Goal: Download file/media

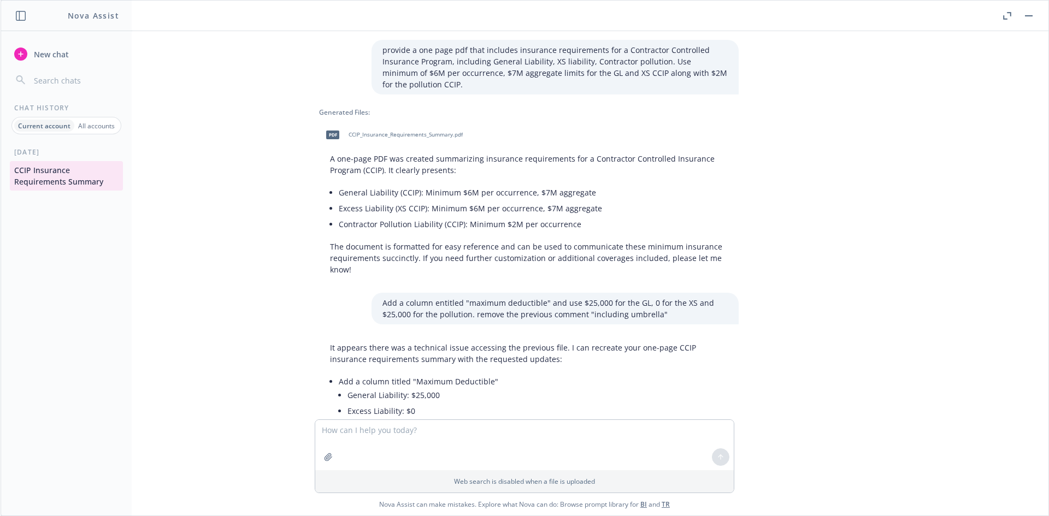
scroll to position [1284, 0]
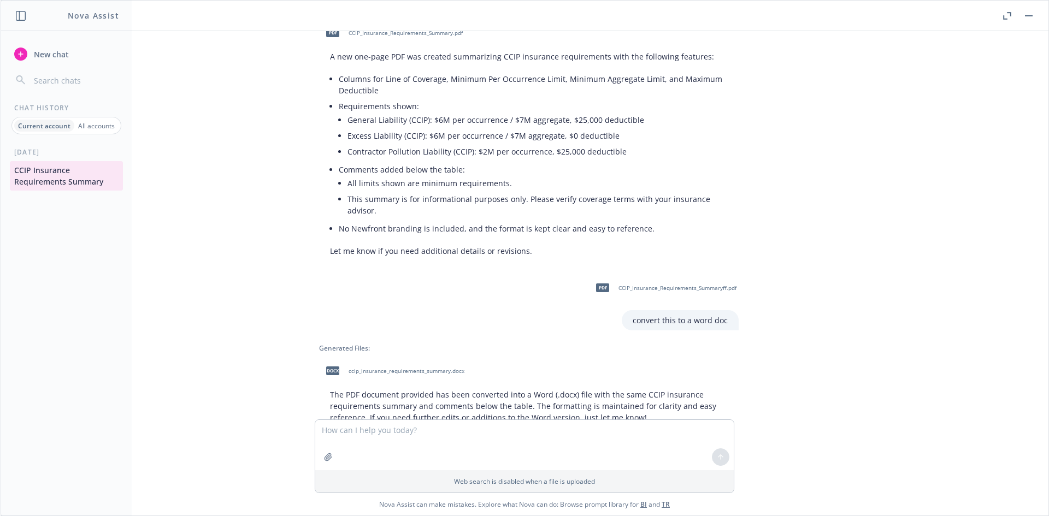
click at [1008, 15] on icon "button" at bounding box center [1007, 16] width 8 height 8
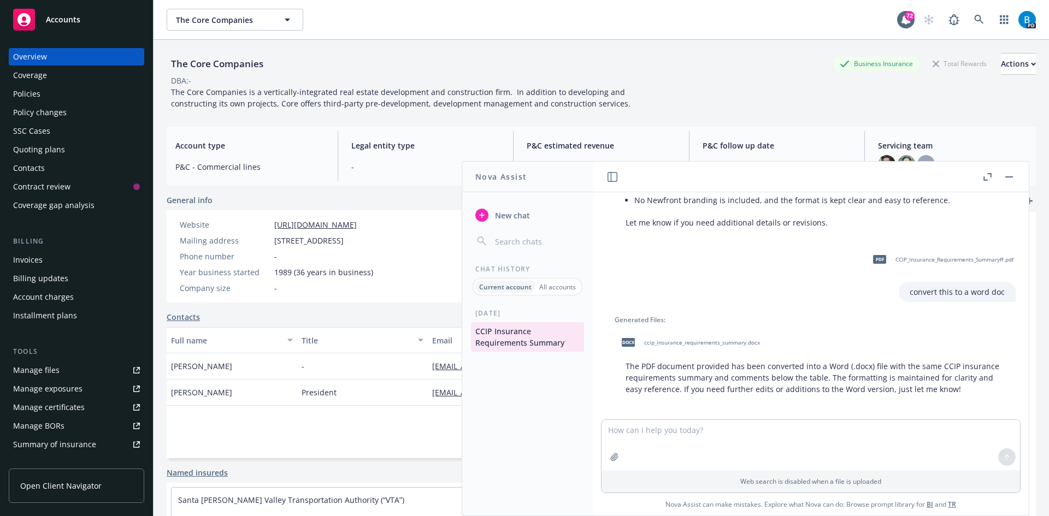
scroll to position [1499, 0]
click at [968, 16] on link at bounding box center [979, 20] width 22 height 22
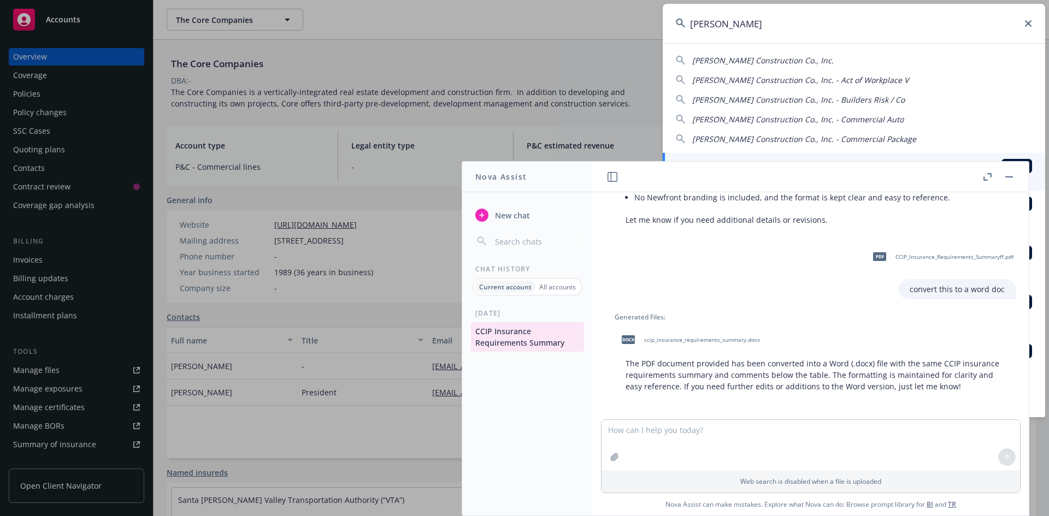
click at [757, 62] on span "[PERSON_NAME] Construction Co., Inc." at bounding box center [763, 60] width 142 height 10
type input "[PERSON_NAME] Construction Co., Inc."
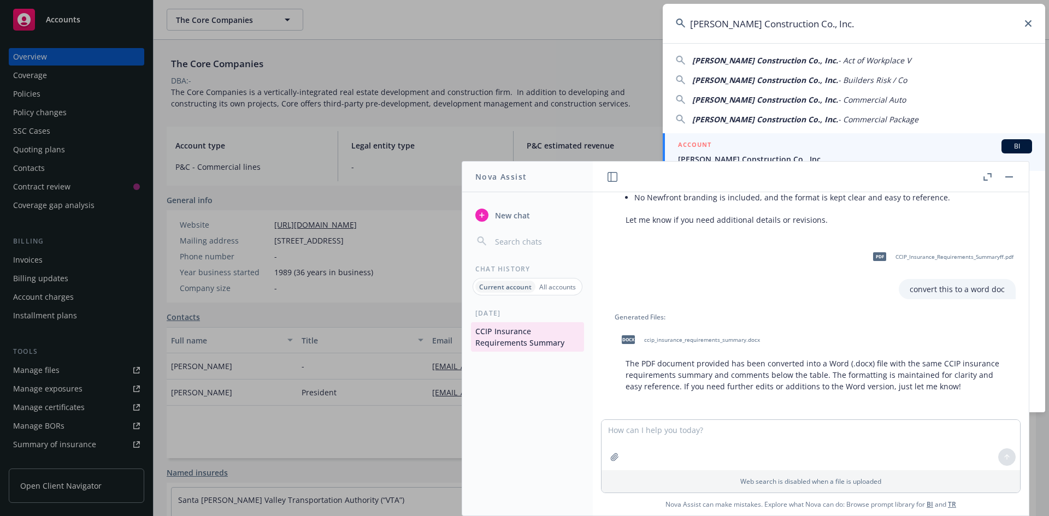
click at [1010, 177] on rect "button" at bounding box center [1009, 177] width 8 height 1
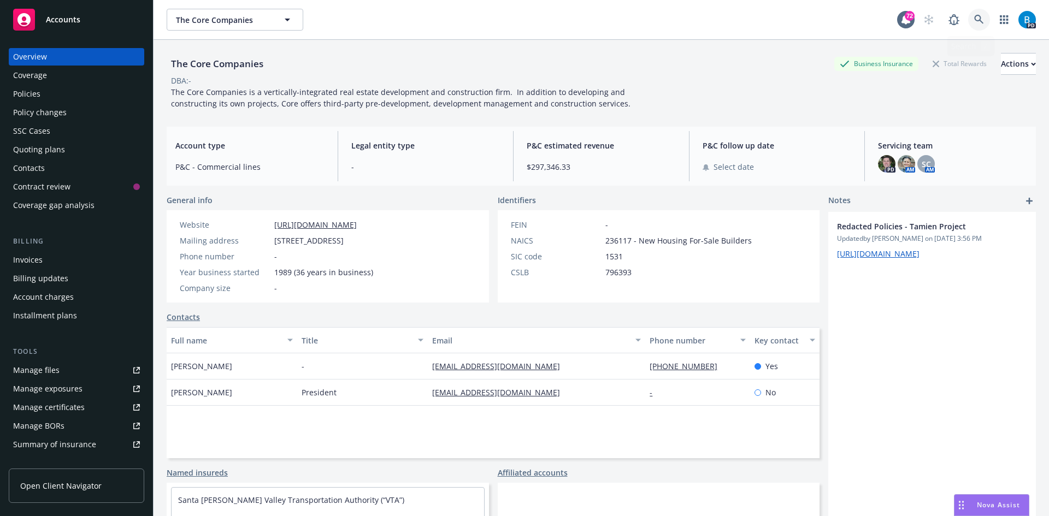
click at [974, 19] on icon at bounding box center [979, 20] width 10 height 10
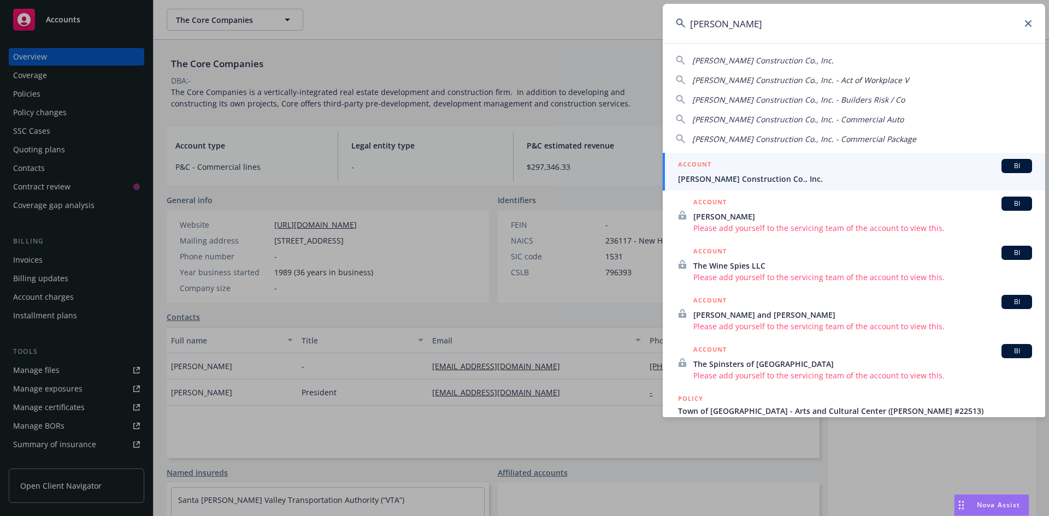
type input "[PERSON_NAME]"
click at [725, 176] on span "[PERSON_NAME] Construction Co., Inc." at bounding box center [855, 178] width 354 height 11
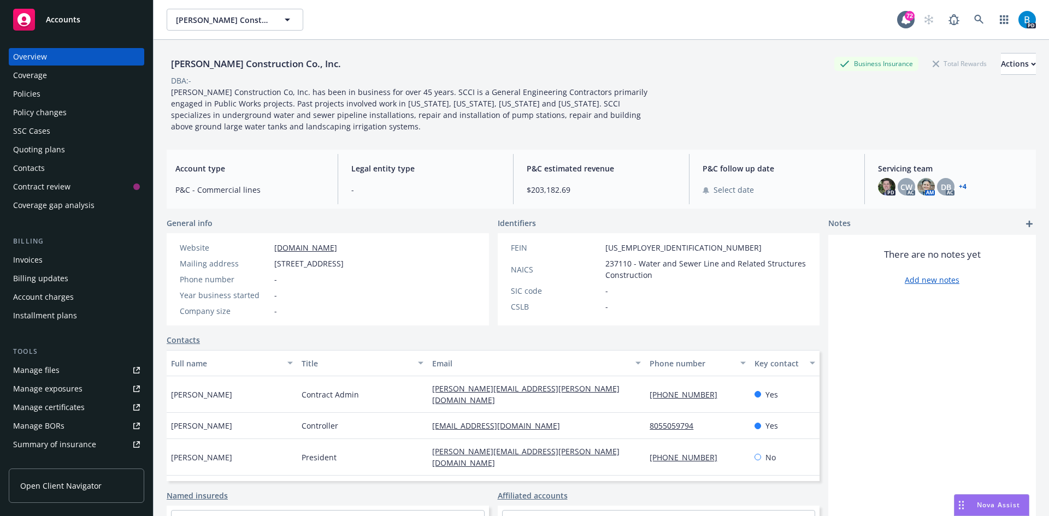
click at [37, 150] on div "Quoting plans" at bounding box center [39, 149] width 52 height 17
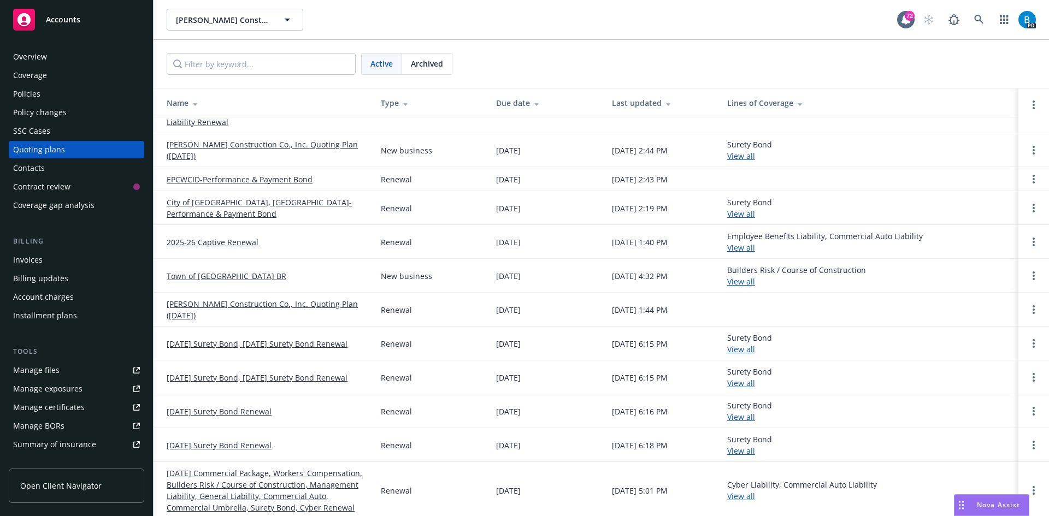
scroll to position [79, 0]
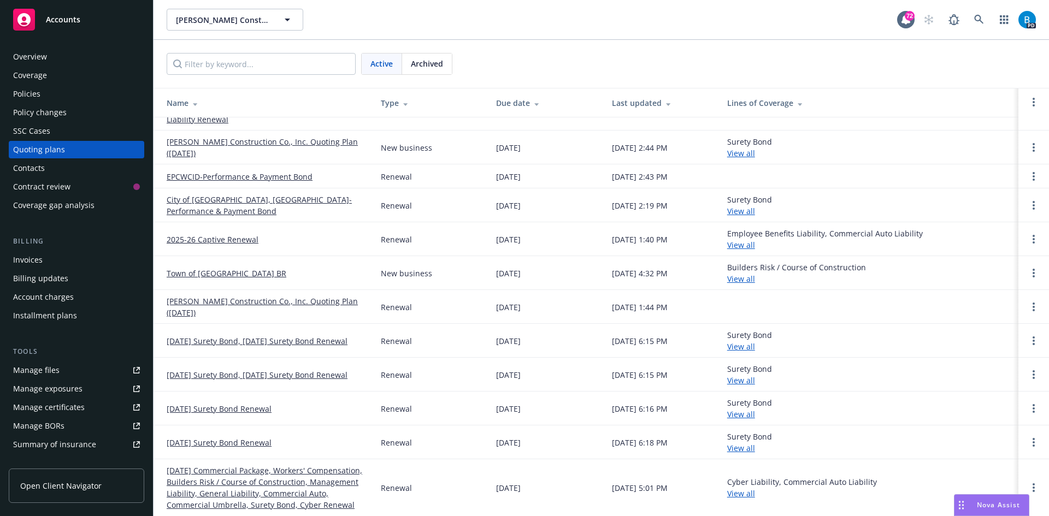
click at [242, 483] on link "[DATE] Commercial Package, Workers' Compensation, Builders Risk / Course of Con…" at bounding box center [265, 488] width 197 height 46
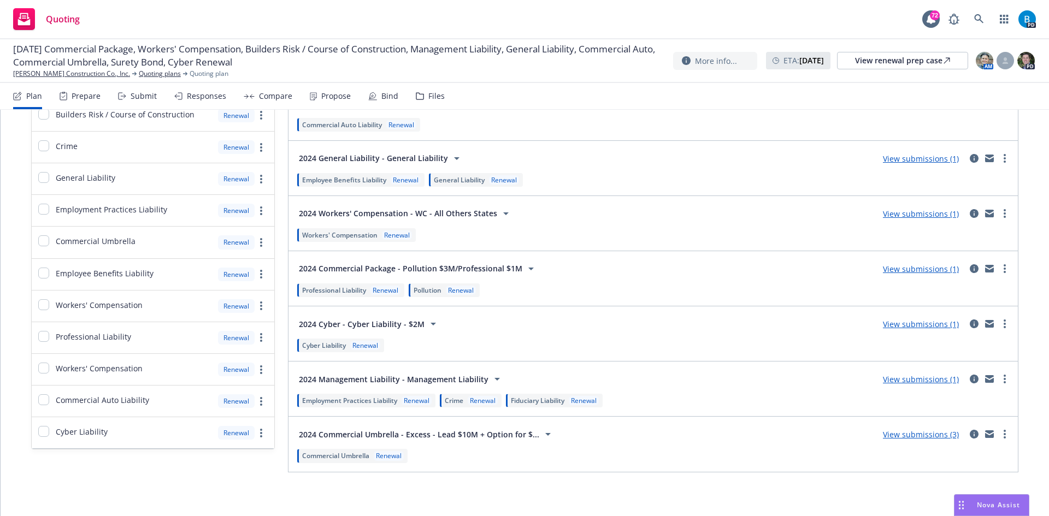
scroll to position [332, 0]
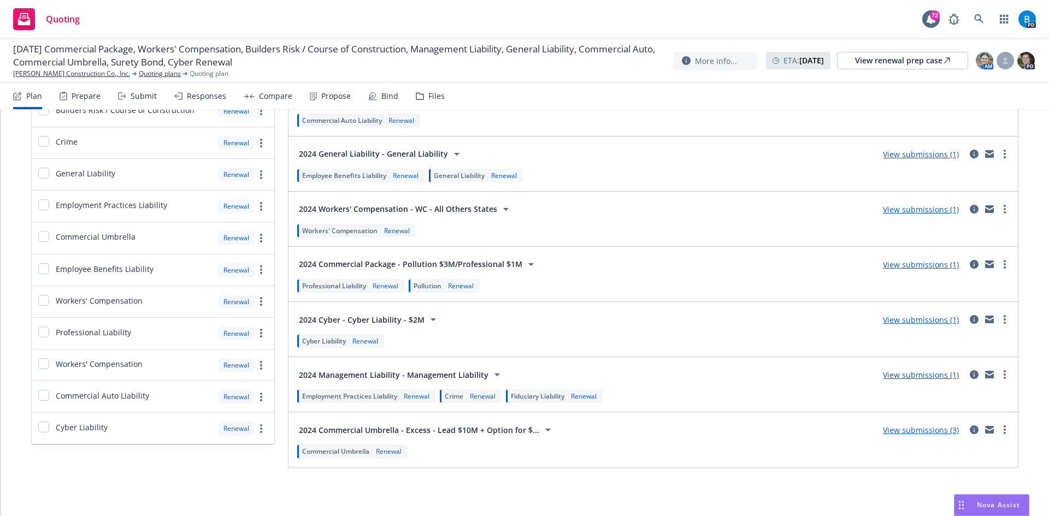
click at [351, 432] on span "2024 Commercial Umbrella - Excess - Lead $10M + Option for $..." at bounding box center [419, 430] width 240 height 11
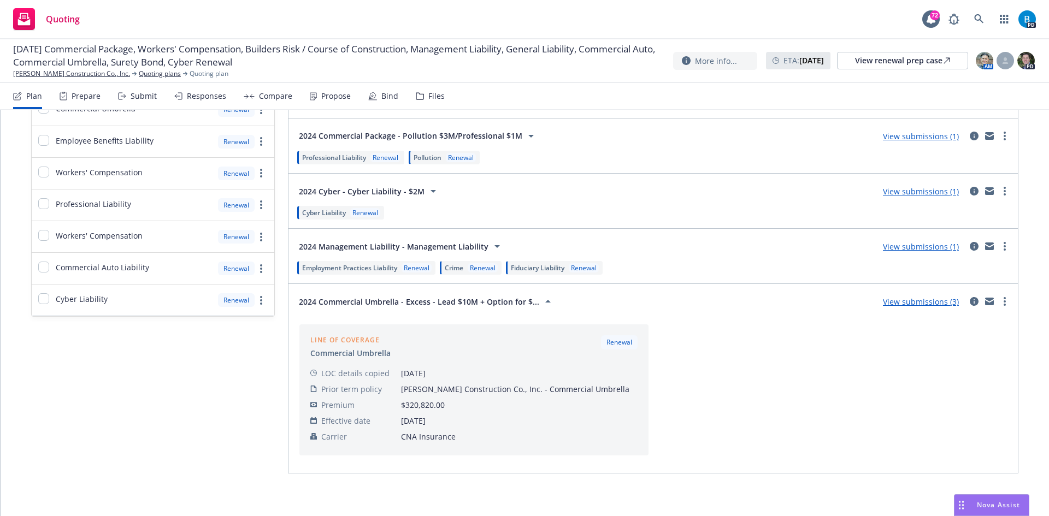
scroll to position [466, 0]
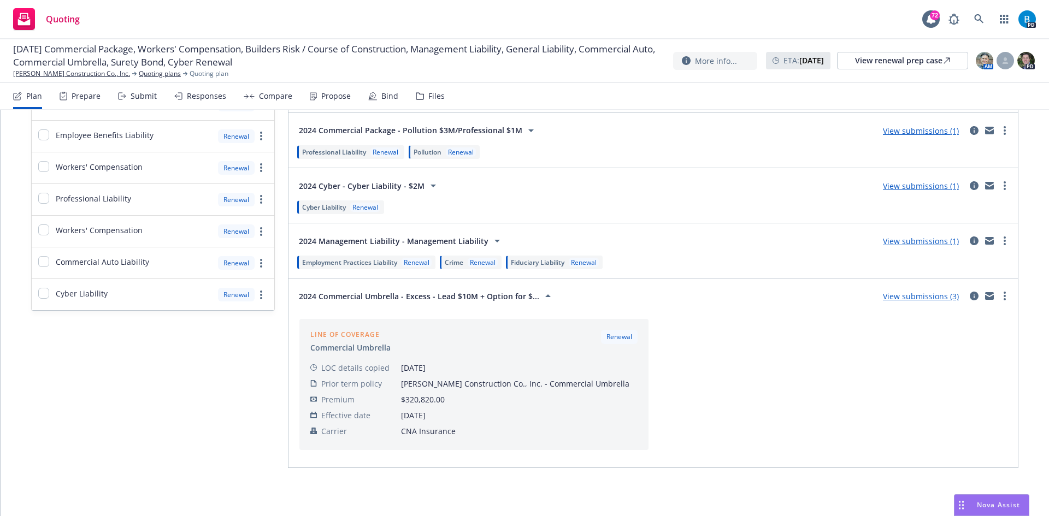
click at [885, 297] on link "View submissions (3)" at bounding box center [921, 296] width 76 height 10
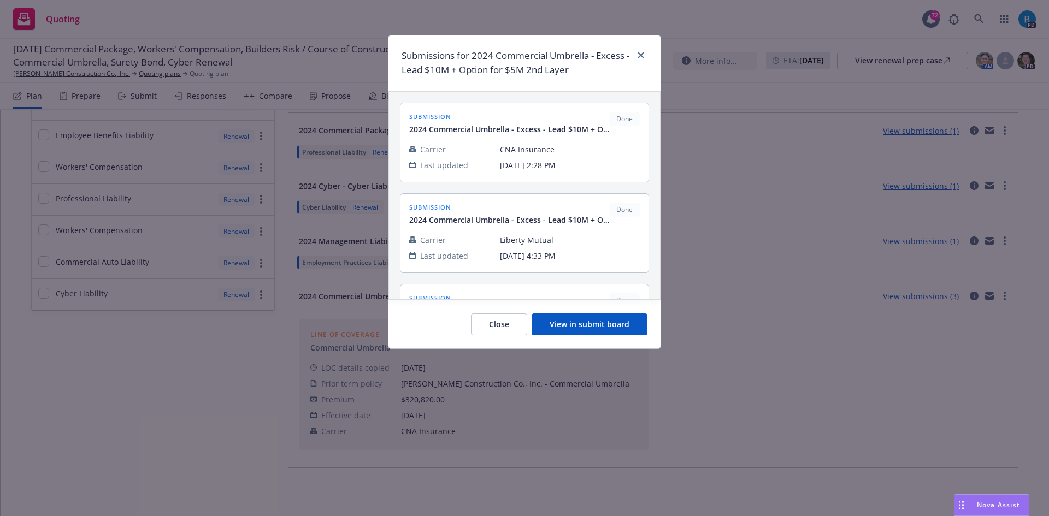
click at [476, 148] on div "Carrier" at bounding box center [450, 149] width 82 height 11
click at [434, 115] on span "submission" at bounding box center [509, 116] width 200 height 9
click at [438, 138] on div at bounding box center [524, 138] width 231 height 7
click at [455, 163] on span "Last updated" at bounding box center [444, 165] width 48 height 11
click at [486, 151] on div "Carrier" at bounding box center [450, 149] width 82 height 11
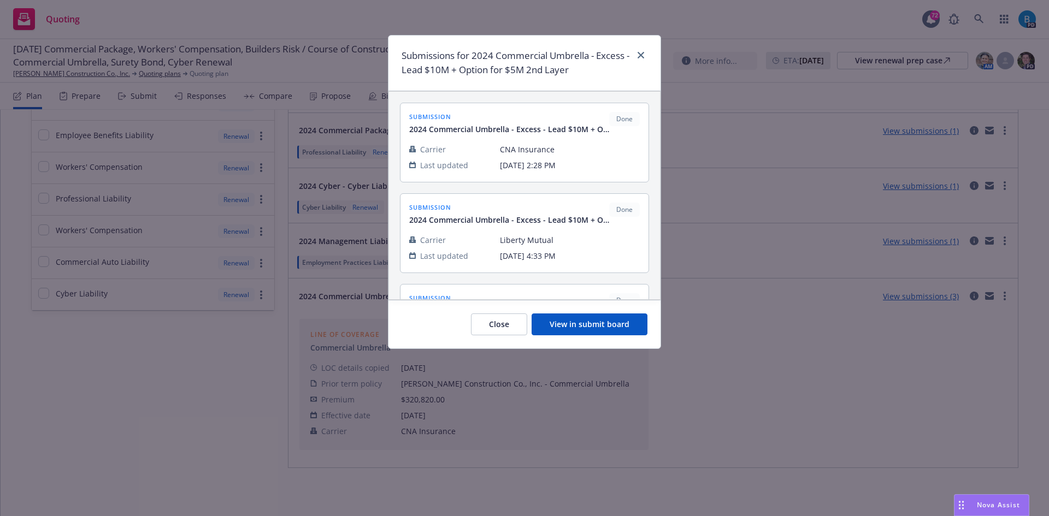
click at [453, 149] on div "Carrier" at bounding box center [450, 149] width 82 height 11
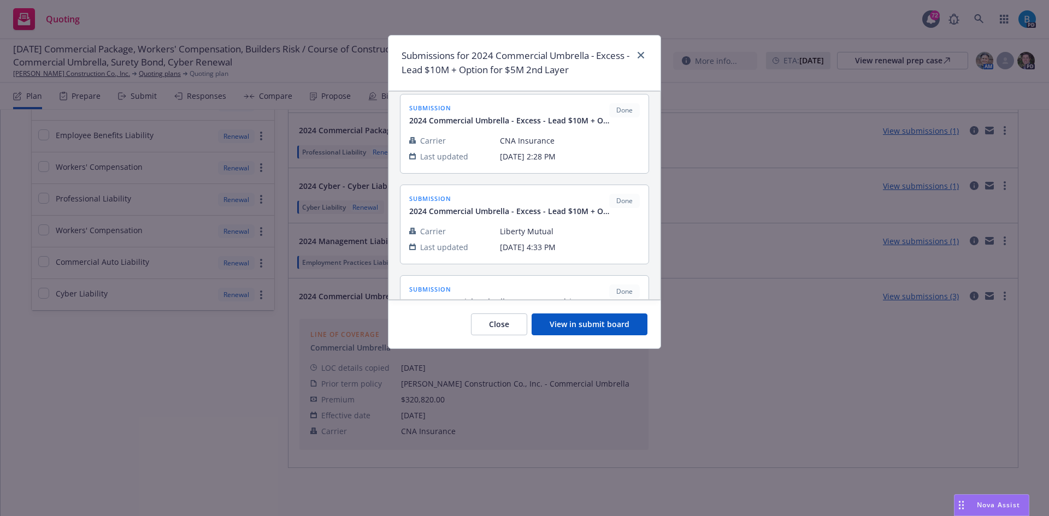
scroll to position [0, 0]
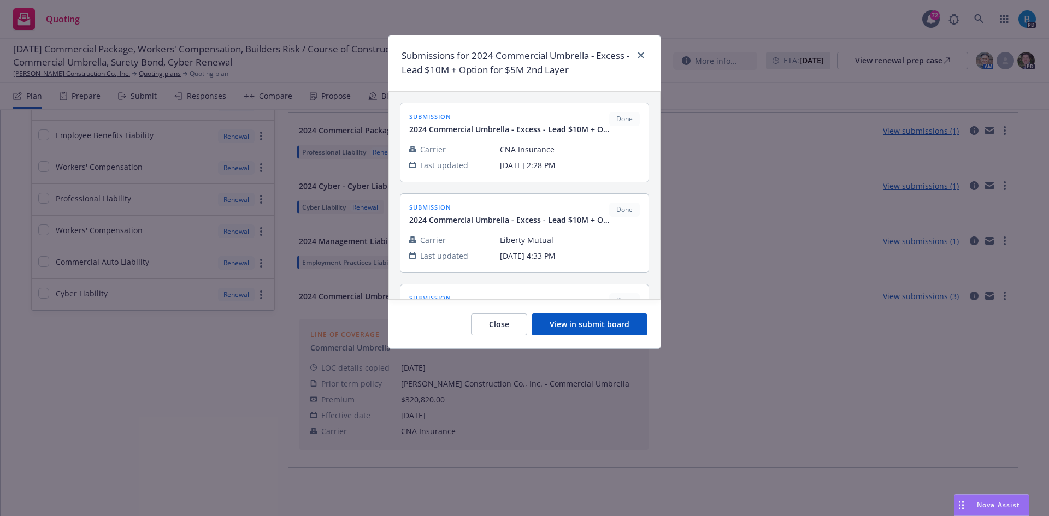
click at [596, 324] on button "View in submit board" at bounding box center [590, 325] width 116 height 22
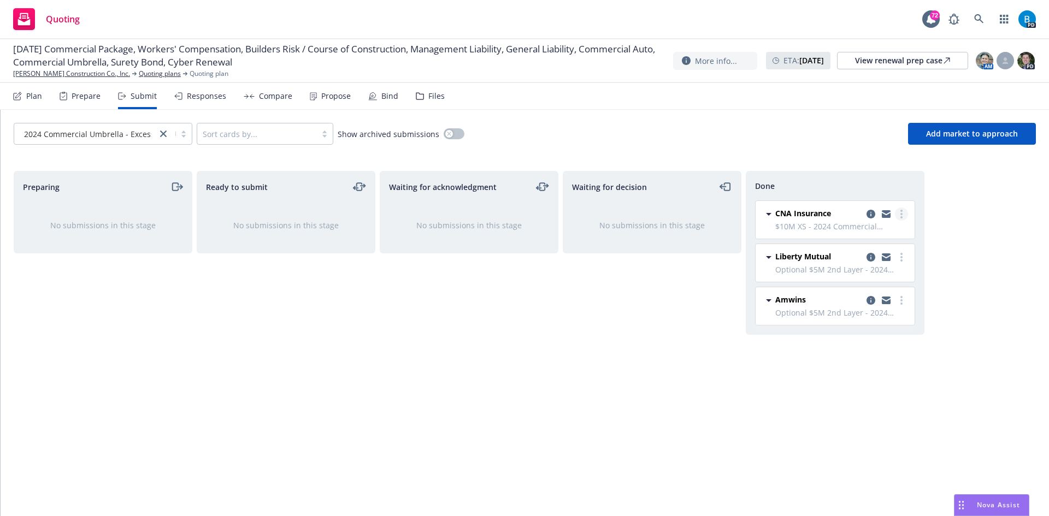
click at [902, 214] on circle "more" at bounding box center [902, 214] width 2 height 2
click at [807, 225] on body "Quoting 72 PD 09/01/24 Commercial Package, Workers' Compensation, Builders Risk…" at bounding box center [524, 258] width 1049 height 516
click at [794, 215] on span "CNA Insurance" at bounding box center [803, 213] width 56 height 11
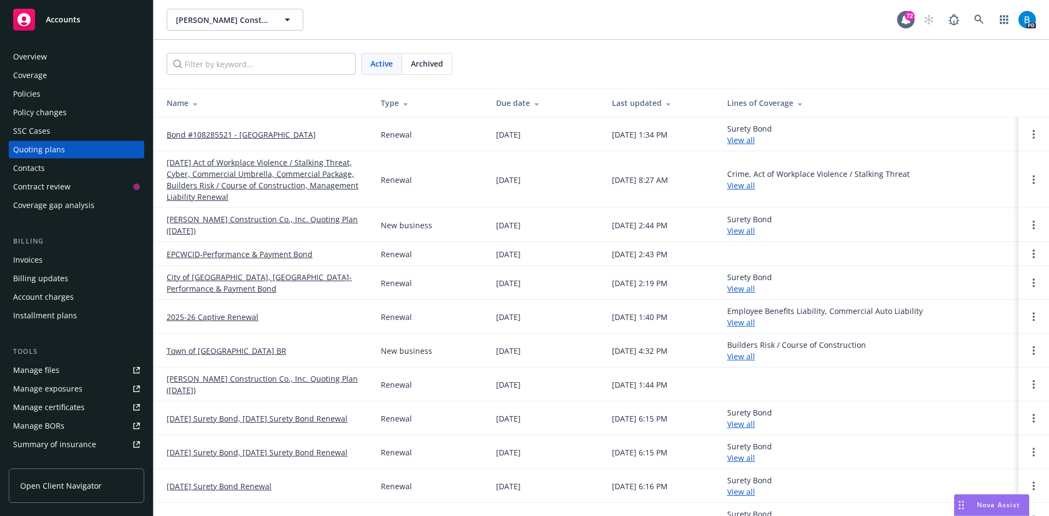
click at [77, 370] on link "Manage files" at bounding box center [77, 370] width 136 height 17
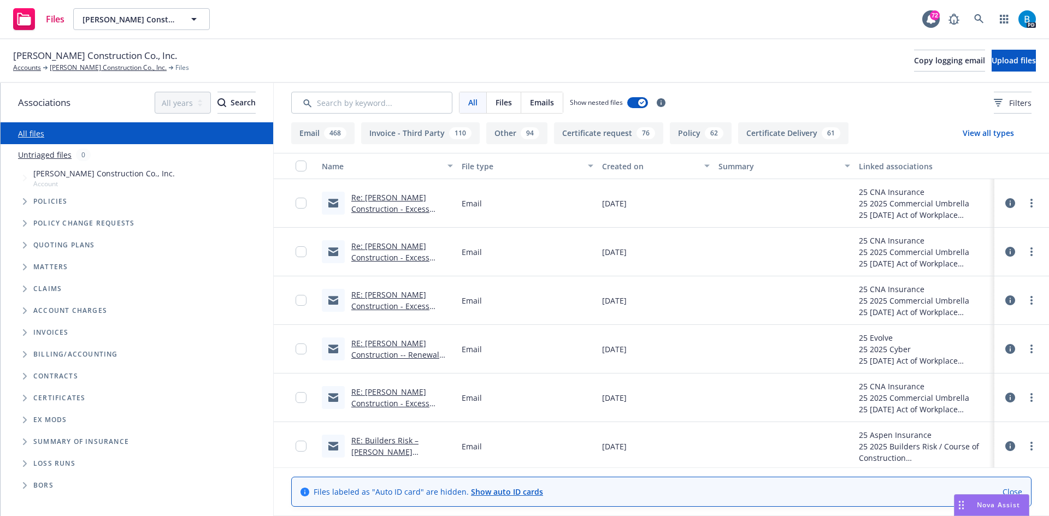
click at [396, 258] on link "Re: [PERSON_NAME] Construction - Excess Renewal [DATE]" at bounding box center [390, 257] width 78 height 33
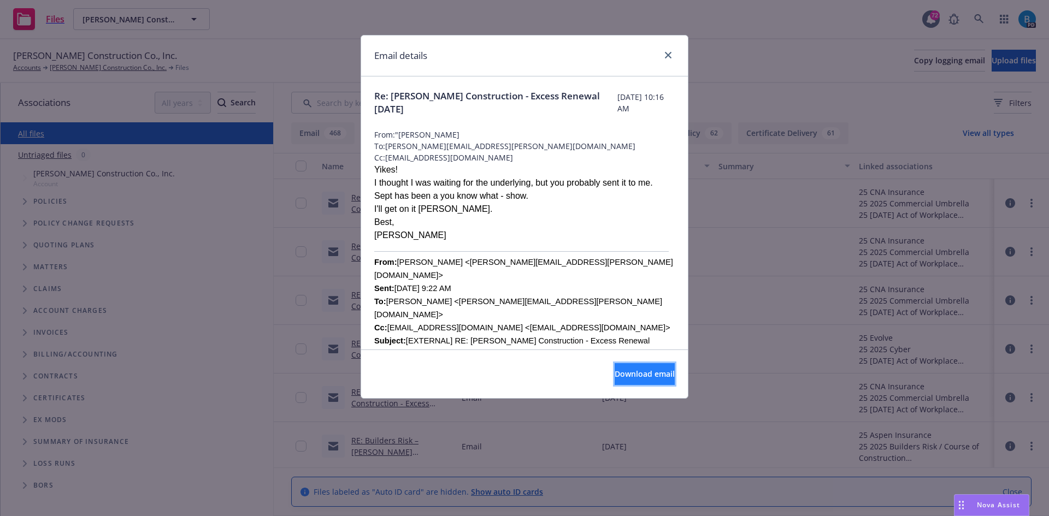
click at [615, 374] on span "Download email" at bounding box center [645, 374] width 60 height 10
click at [669, 54] on icon "close" at bounding box center [668, 55] width 7 height 7
